Goal: Information Seeking & Learning: Learn about a topic

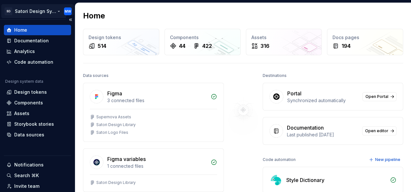
click at [27, 10] on html "SD Satori Design System MW Home Documentation Analytics Code automation Design …" at bounding box center [205, 96] width 411 height 192
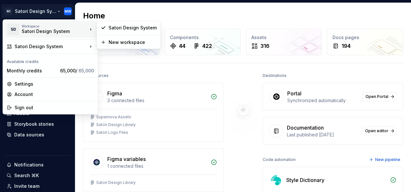
click at [27, 30] on div "Satori Design System" at bounding box center [49, 31] width 55 height 6
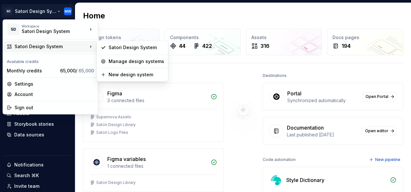
click at [45, 45] on div "Satori Design System" at bounding box center [51, 46] width 73 height 6
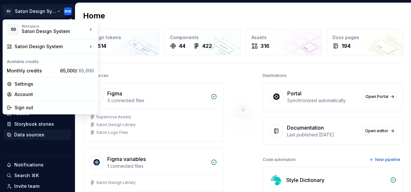
click at [46, 139] on html "SD Satori Design System MW Home Documentation Analytics Code automation Design …" at bounding box center [205, 96] width 411 height 192
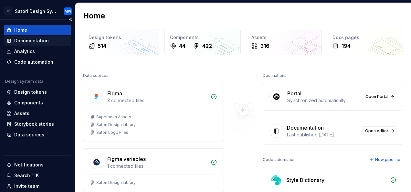
click at [26, 38] on div "Documentation" at bounding box center [31, 40] width 35 height 6
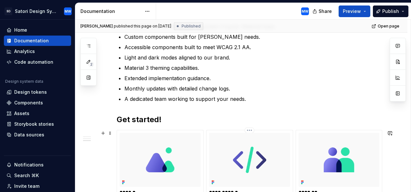
scroll to position [258, 0]
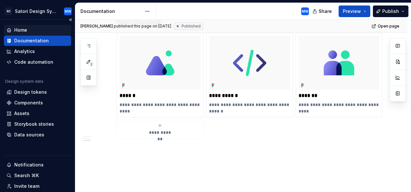
click at [30, 28] on div "Home" at bounding box center [37, 30] width 62 height 6
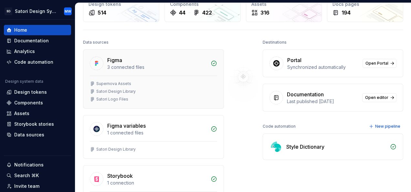
scroll to position [65, 0]
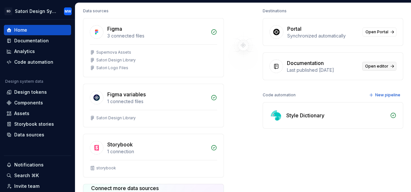
click at [362, 71] on link "Open editor" at bounding box center [379, 66] width 34 height 9
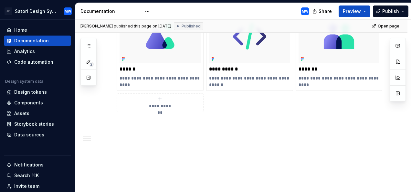
scroll to position [253, 0]
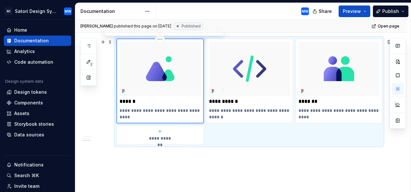
click at [132, 88] on img at bounding box center [160, 69] width 81 height 54
click at [169, 179] on div "**********" at bounding box center [241, 41] width 332 height 367
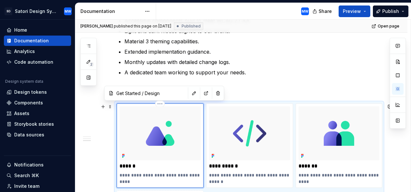
click at [167, 149] on img at bounding box center [160, 133] width 81 height 54
click at [296, 75] on p "A dedicated team working to support your needs." at bounding box center [252, 72] width 257 height 8
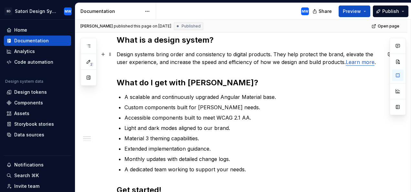
scroll to position [0, 0]
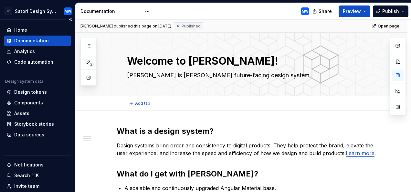
type textarea "*"
click at [38, 52] on div "Analytics" at bounding box center [37, 51] width 62 height 6
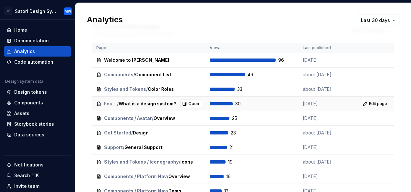
scroll to position [323, 0]
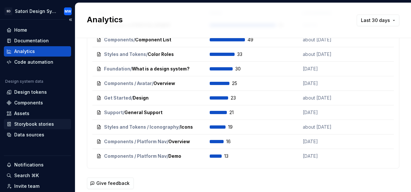
click at [33, 124] on div "Storybook stories" at bounding box center [34, 124] width 40 height 6
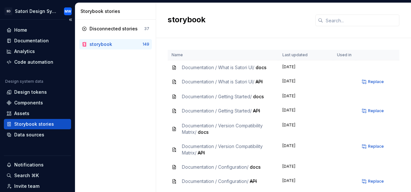
click at [26, 23] on div "Home Documentation Analytics Code automation Design system data Design tokens C…" at bounding box center [37, 124] width 75 height 209
click at [26, 28] on div "Home" at bounding box center [20, 30] width 13 height 6
